Goal: Entertainment & Leisure: Consume media (video, audio)

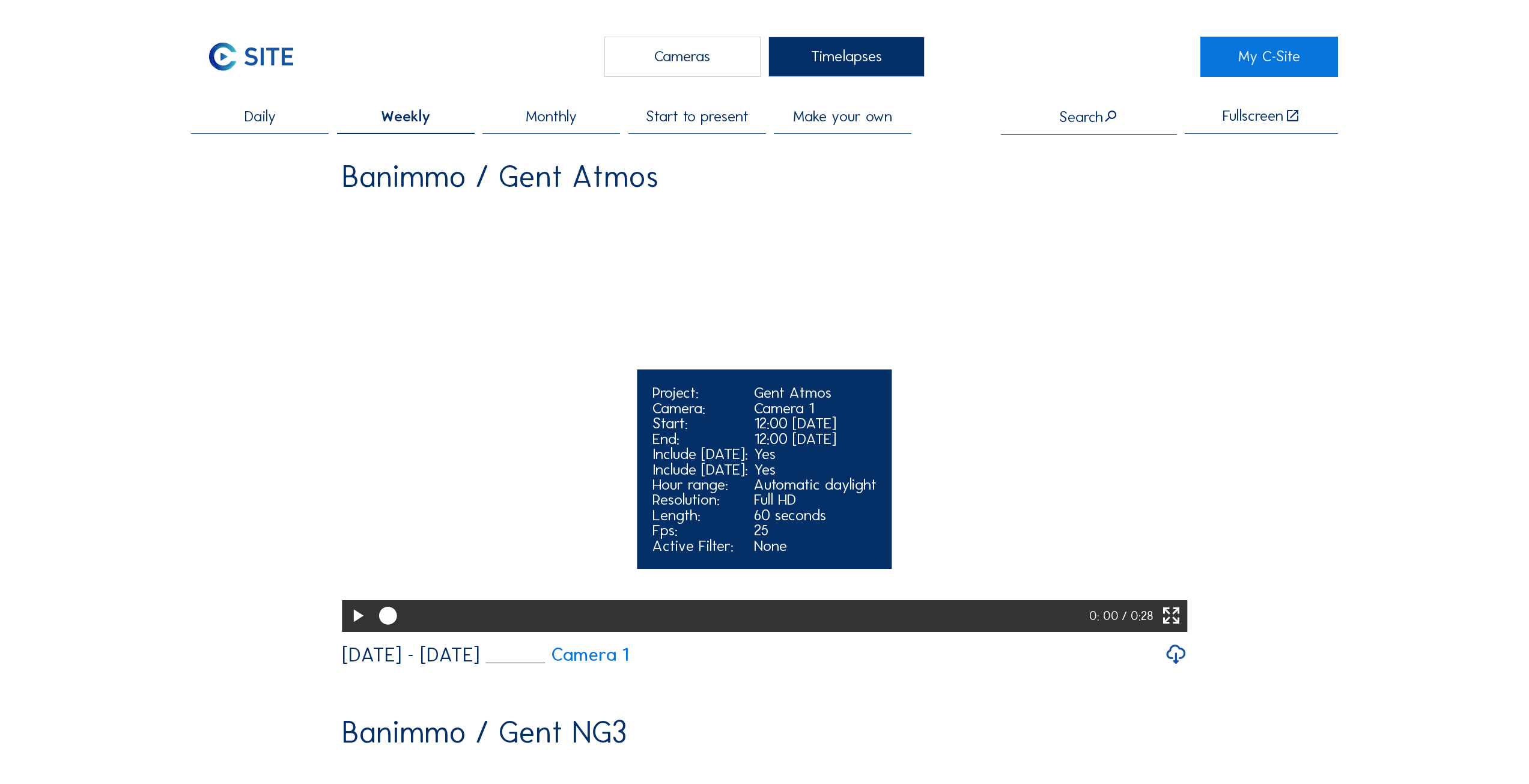
click at [350, 550] on icon at bounding box center [358, 616] width 22 height 25
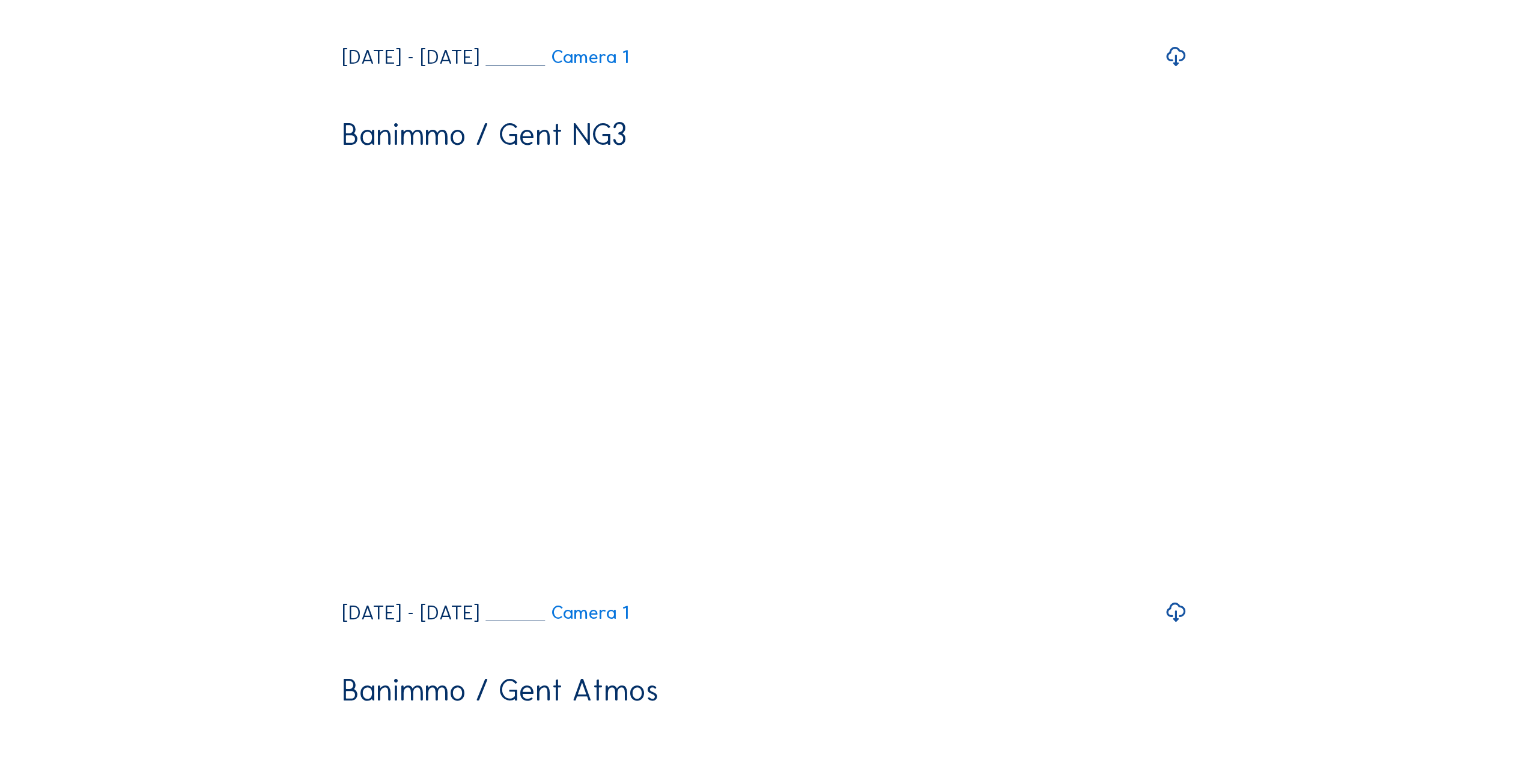
scroll to position [601, 0]
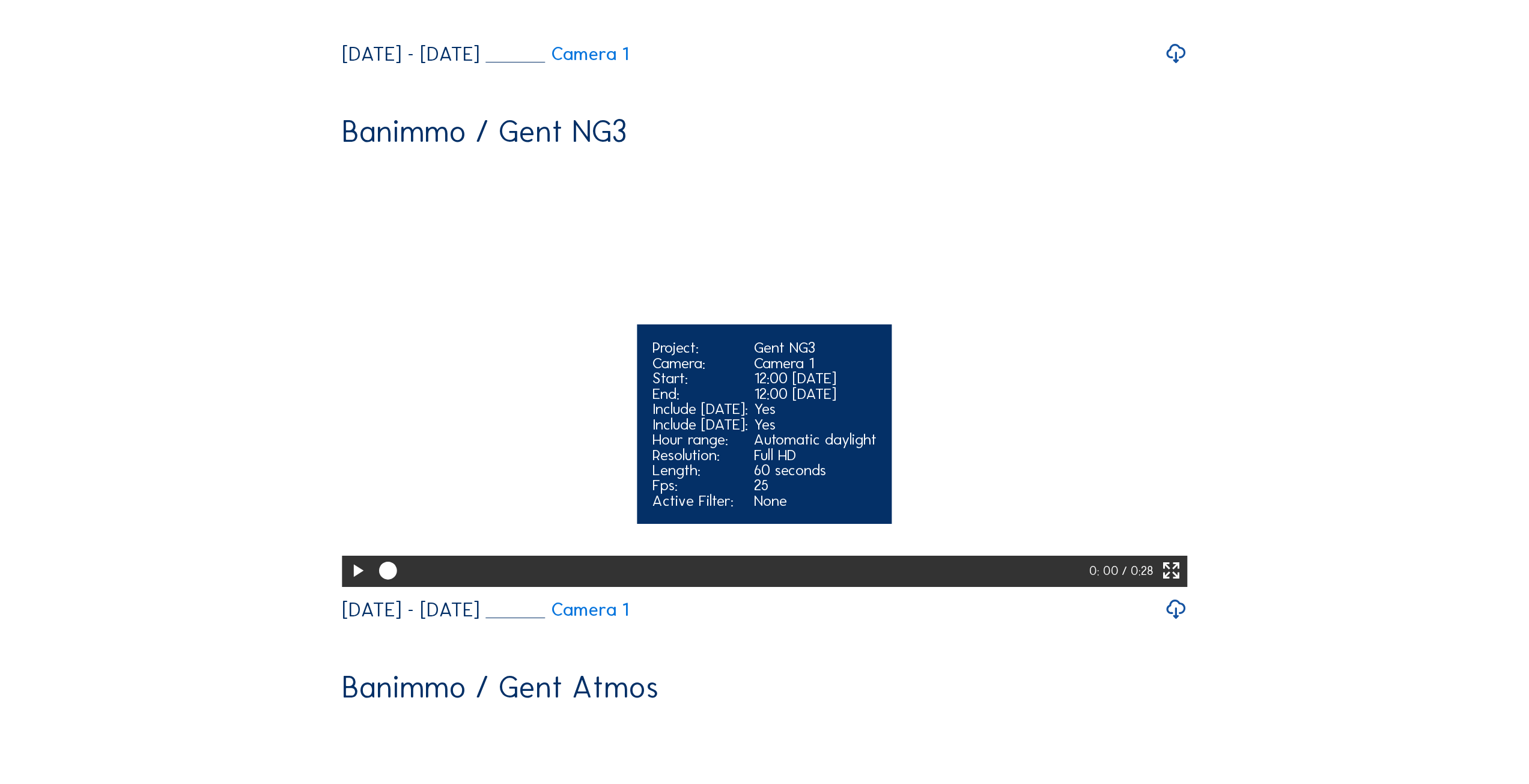
click at [347, 584] on icon at bounding box center [358, 571] width 22 height 25
